Goal: Check status

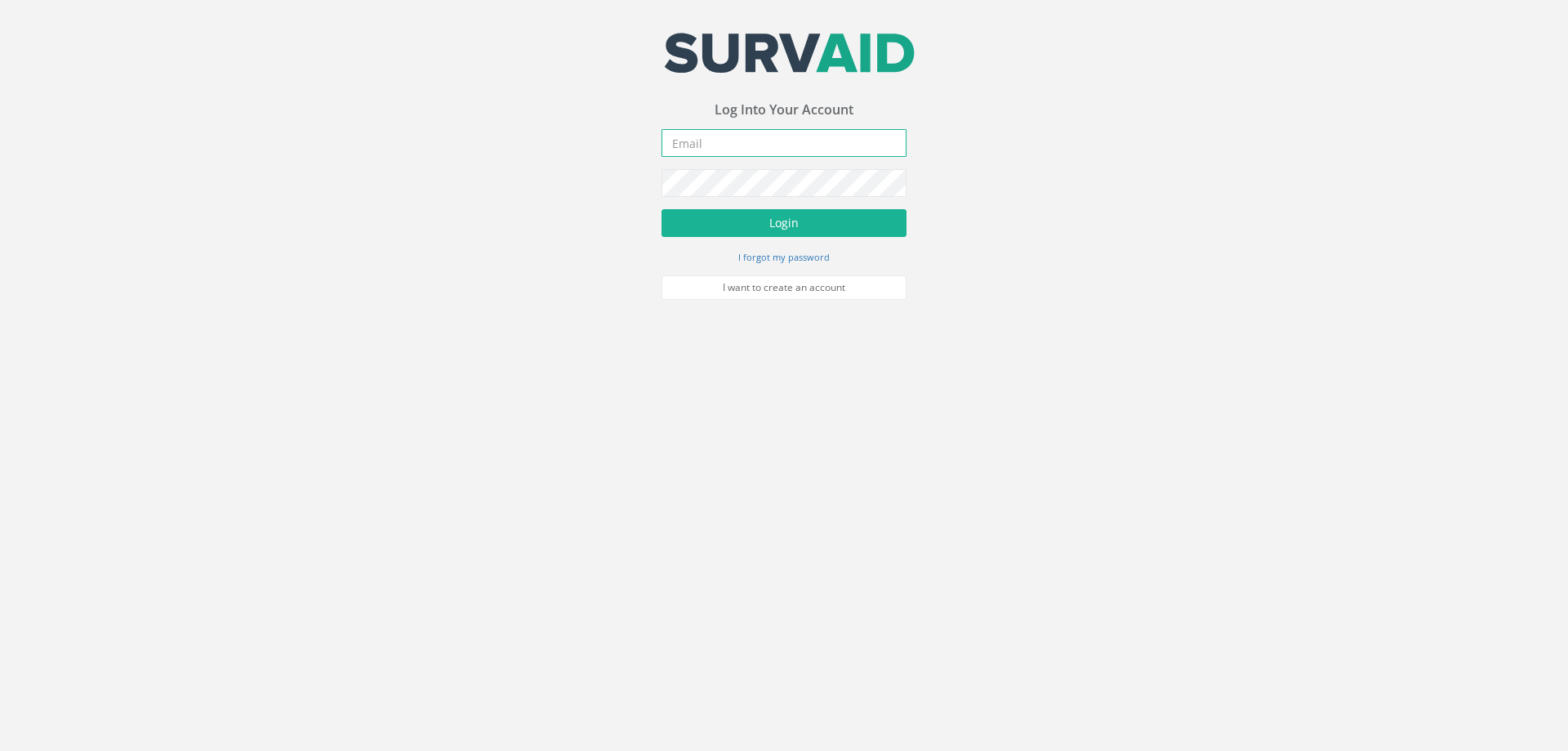
click at [725, 140] on input "email" at bounding box center [784, 142] width 245 height 28
type input "[EMAIL_ADDRESS][DOMAIN_NAME]"
click at [661, 209] on button "Login" at bounding box center [784, 223] width 245 height 28
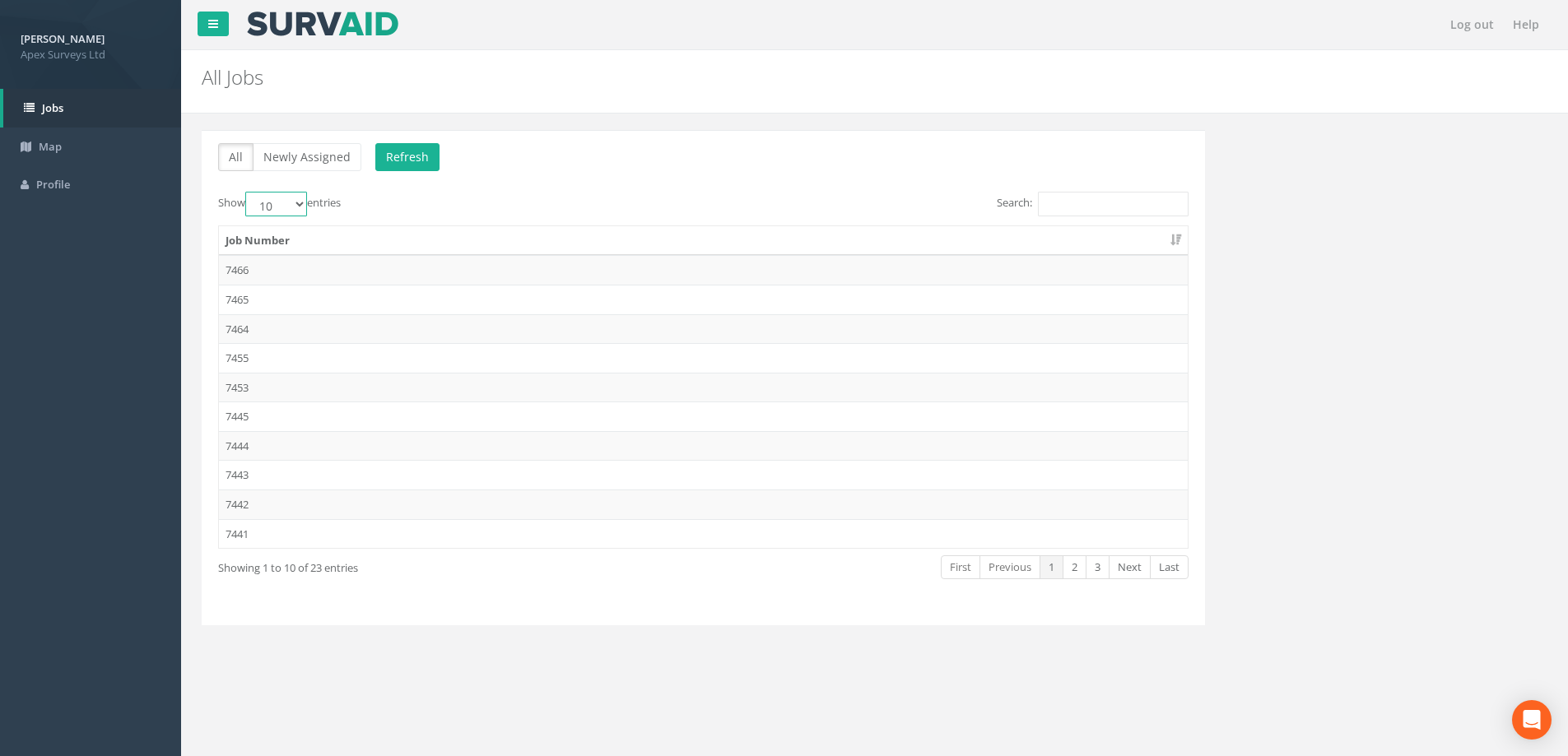
click at [300, 203] on select "10 25 50 100" at bounding box center [276, 204] width 62 height 25
select select "100"
click at [248, 192] on select "10 25 50 100" at bounding box center [276, 204] width 62 height 25
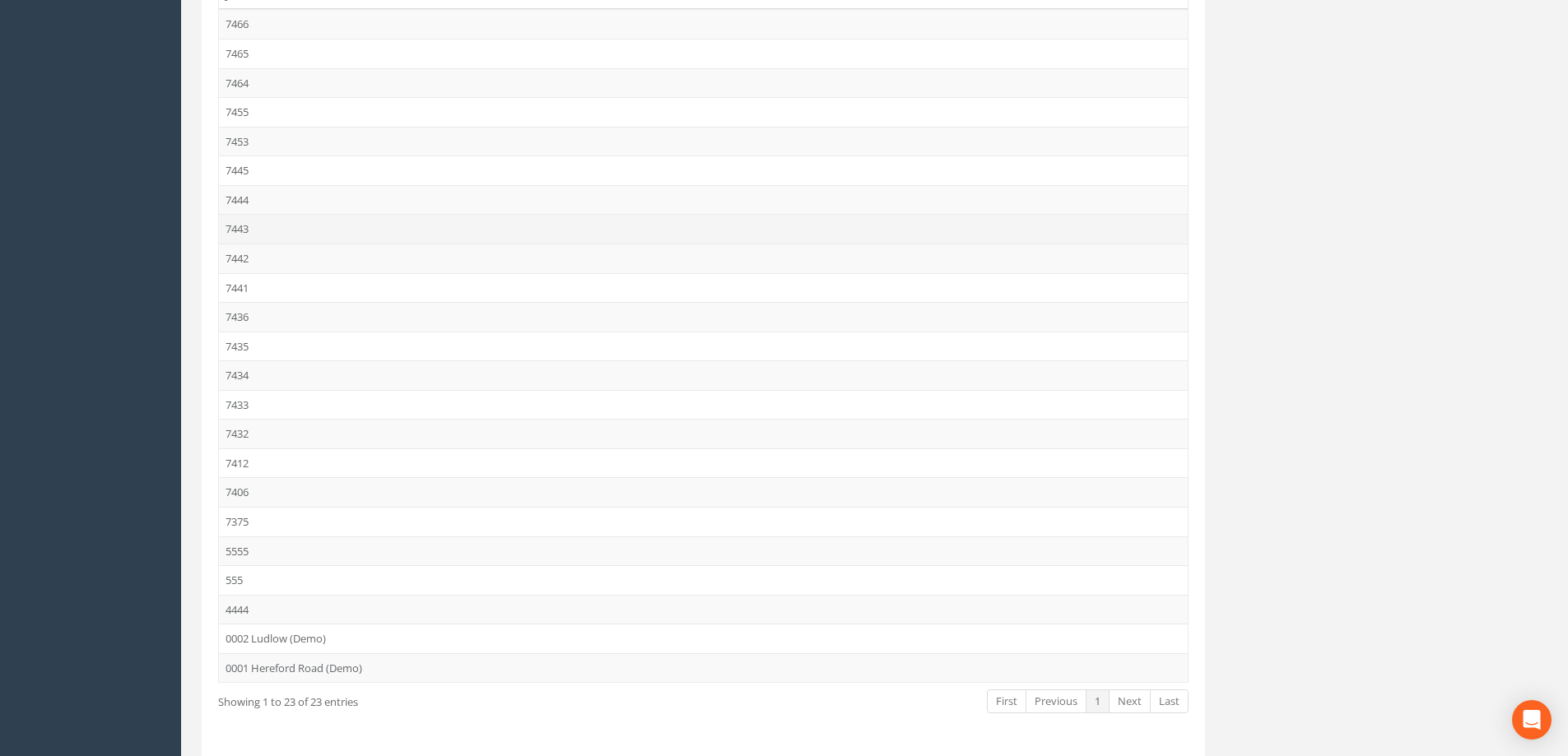
scroll to position [247, 0]
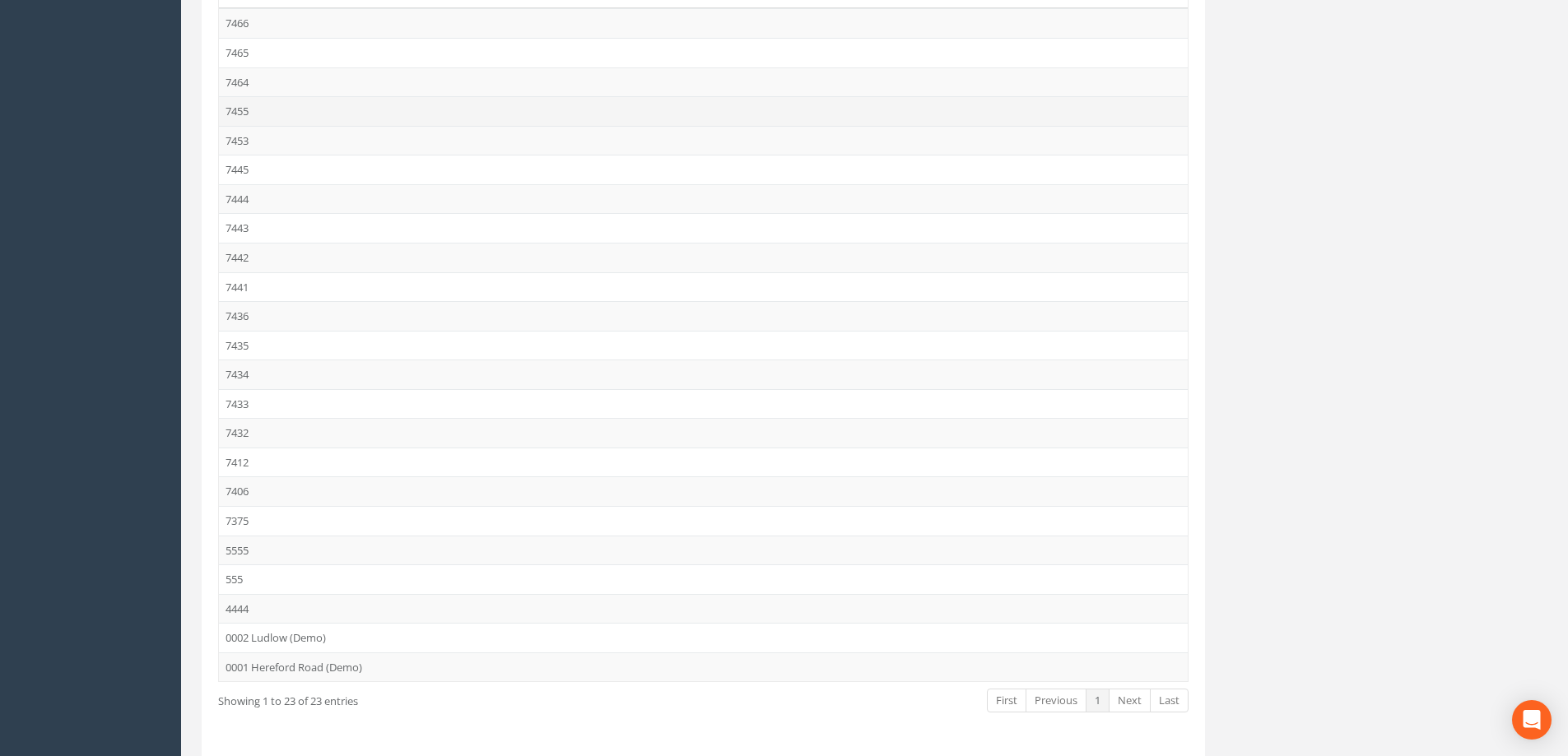
click at [246, 109] on td "7455" at bounding box center [703, 110] width 969 height 30
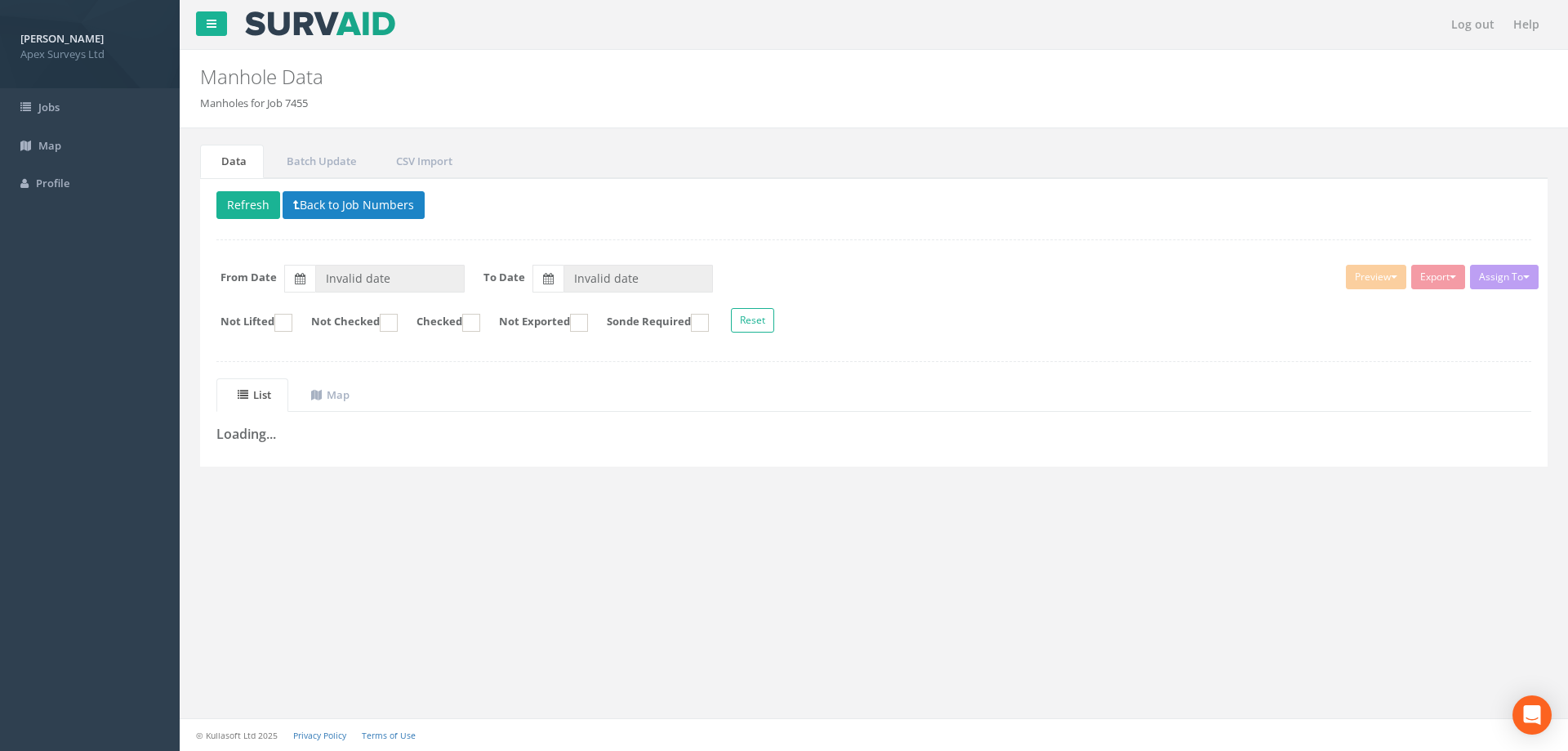
type input "[DATE]"
